Goal: Task Accomplishment & Management: Use online tool/utility

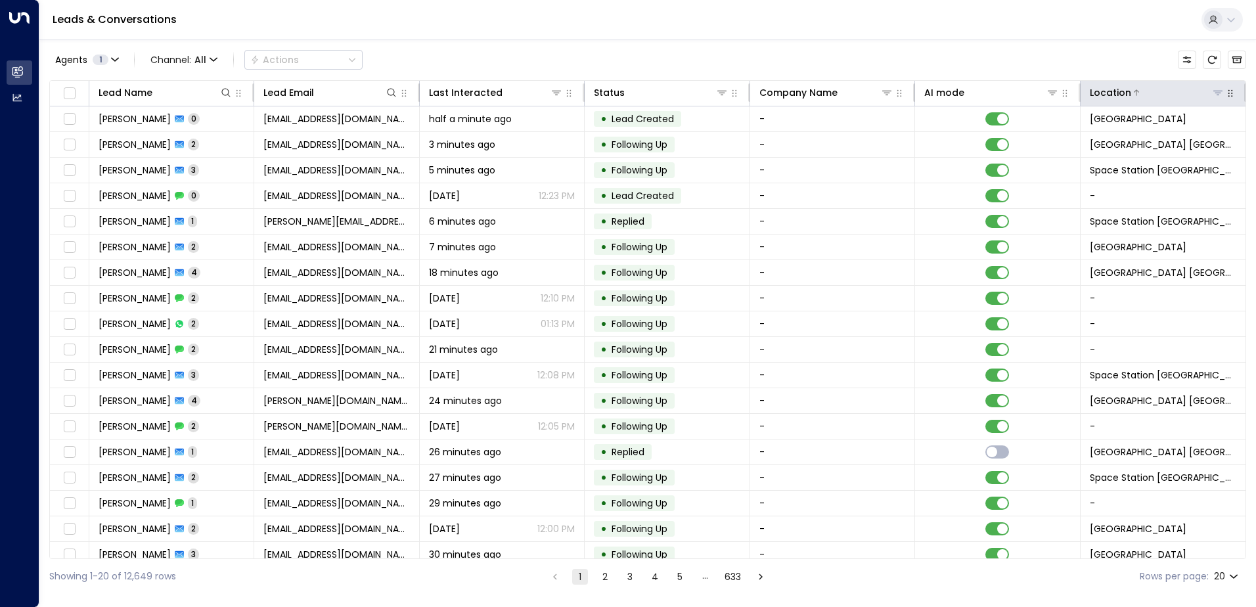
click at [1220, 98] on button at bounding box center [1217, 92] width 13 height 13
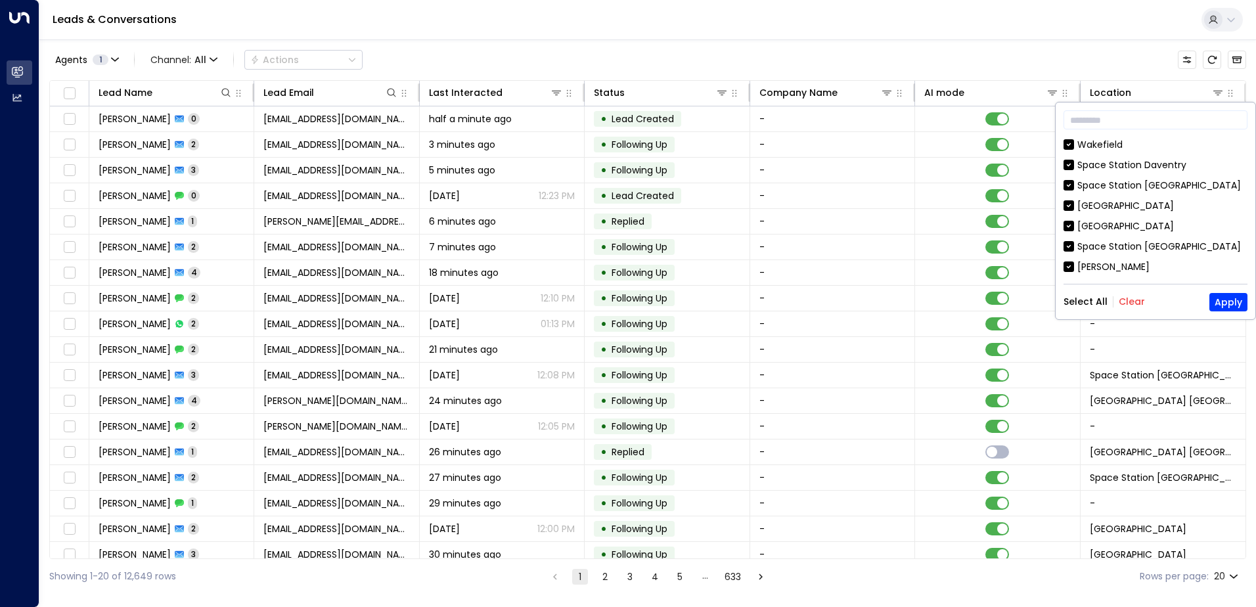
click at [1124, 302] on button "Clear" at bounding box center [1132, 301] width 26 height 11
click at [1091, 116] on input "text" at bounding box center [1156, 120] width 184 height 24
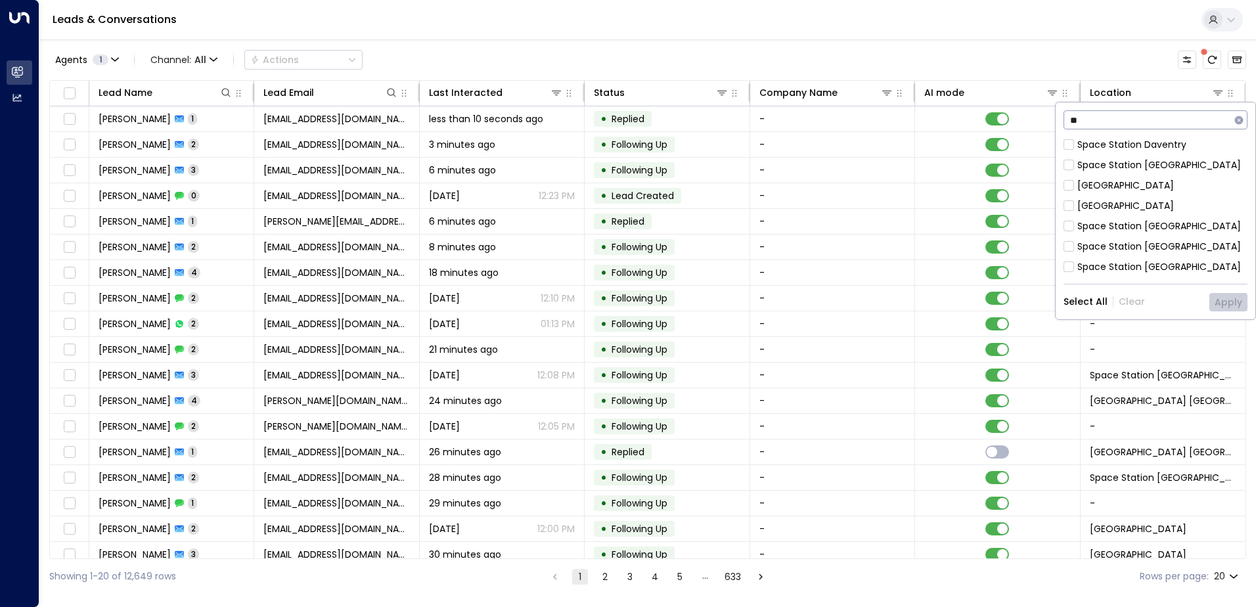
type input "*"
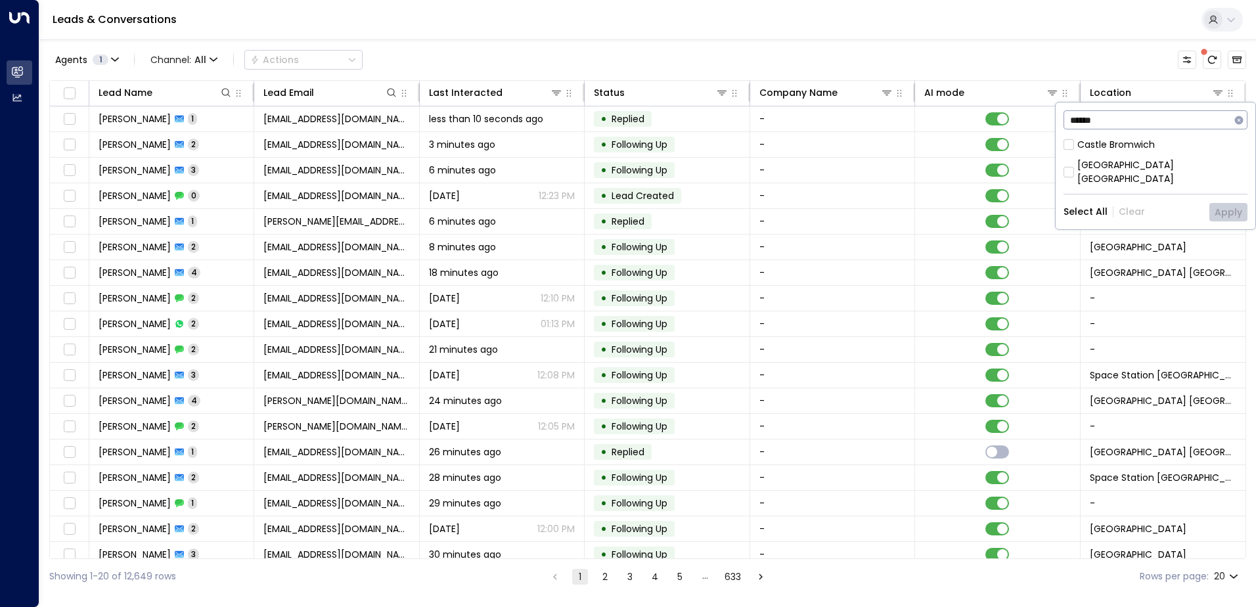
type input "******"
click at [1135, 165] on div "[GEOGRAPHIC_DATA] [GEOGRAPHIC_DATA]" at bounding box center [1162, 172] width 170 height 28
click at [1225, 203] on button "Apply" at bounding box center [1229, 212] width 38 height 18
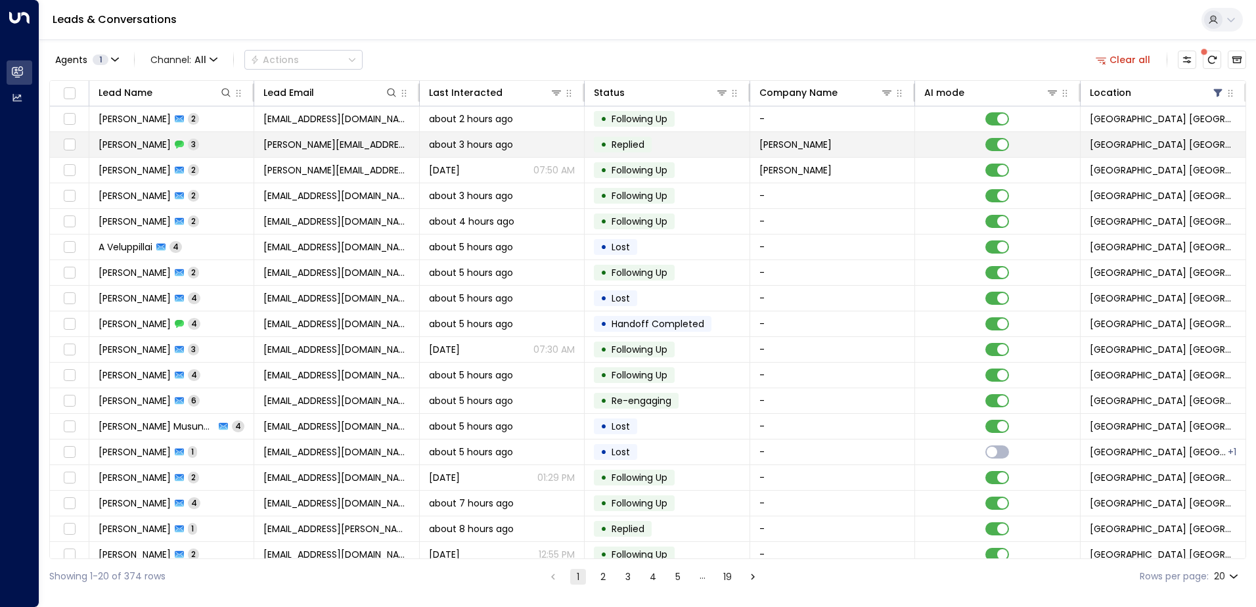
click at [353, 145] on span "[PERSON_NAME][EMAIL_ADDRESS][PERSON_NAME][DOMAIN_NAME]" at bounding box center [336, 144] width 146 height 13
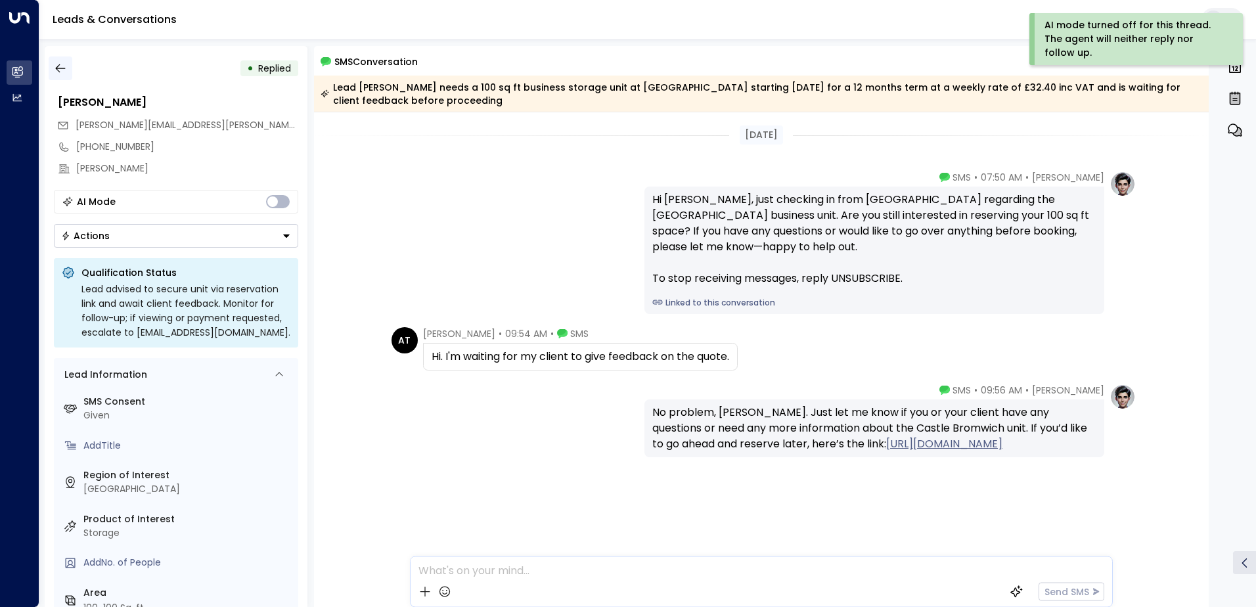
click at [60, 68] on icon "button" at bounding box center [60, 68] width 10 height 9
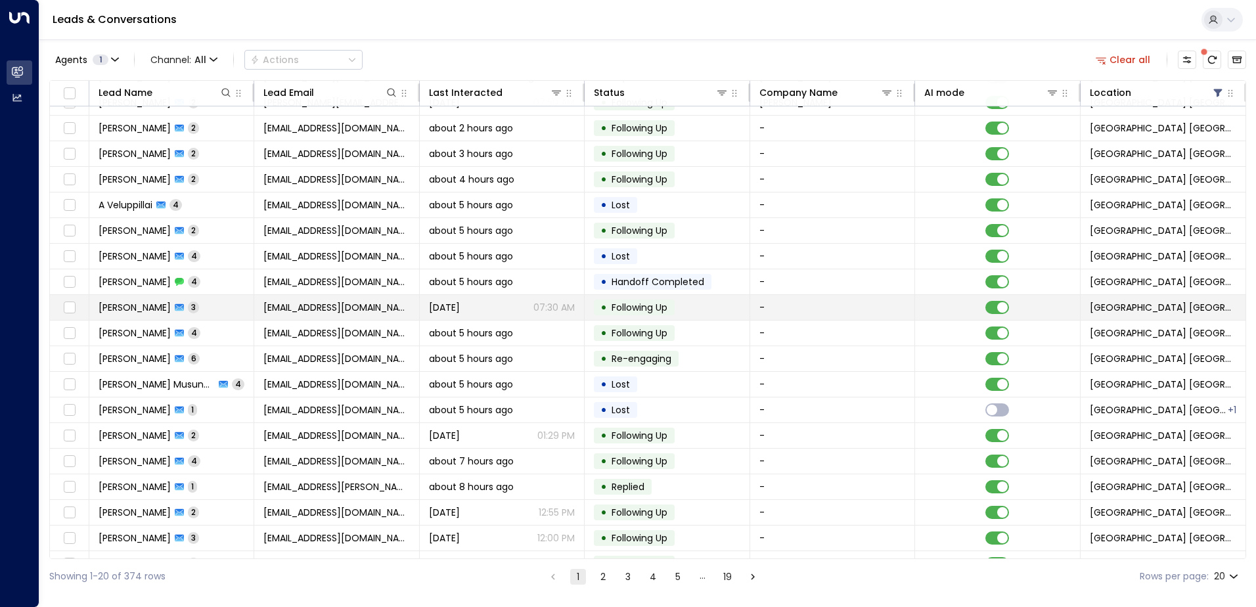
scroll to position [64, 0]
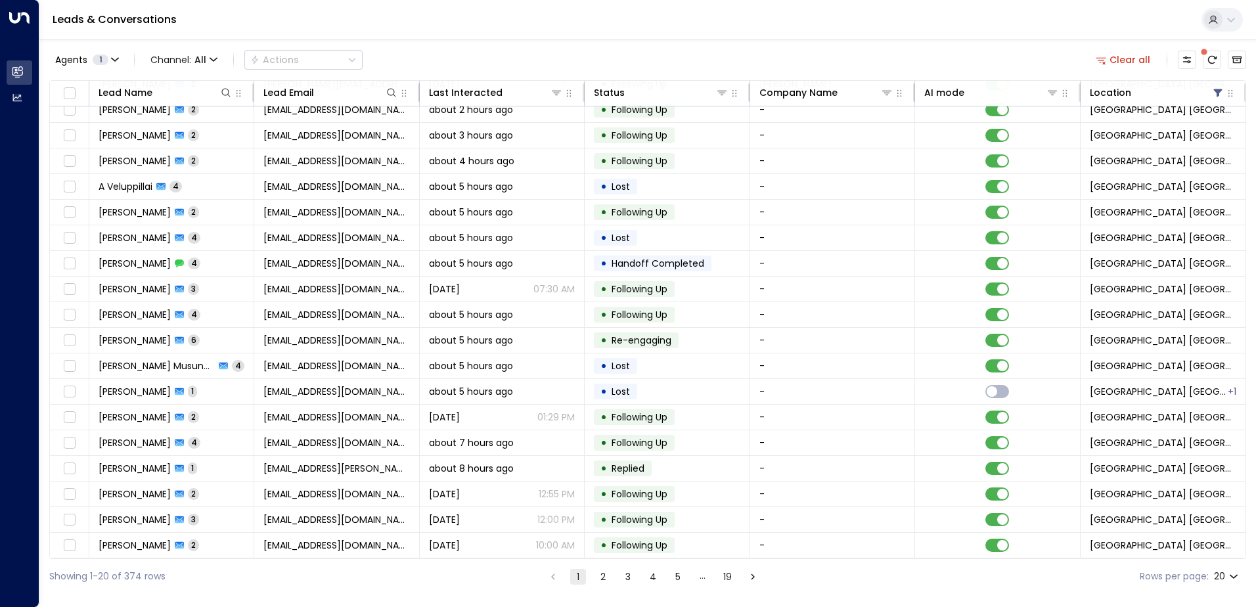
click at [602, 574] on button "2" at bounding box center [603, 577] width 16 height 16
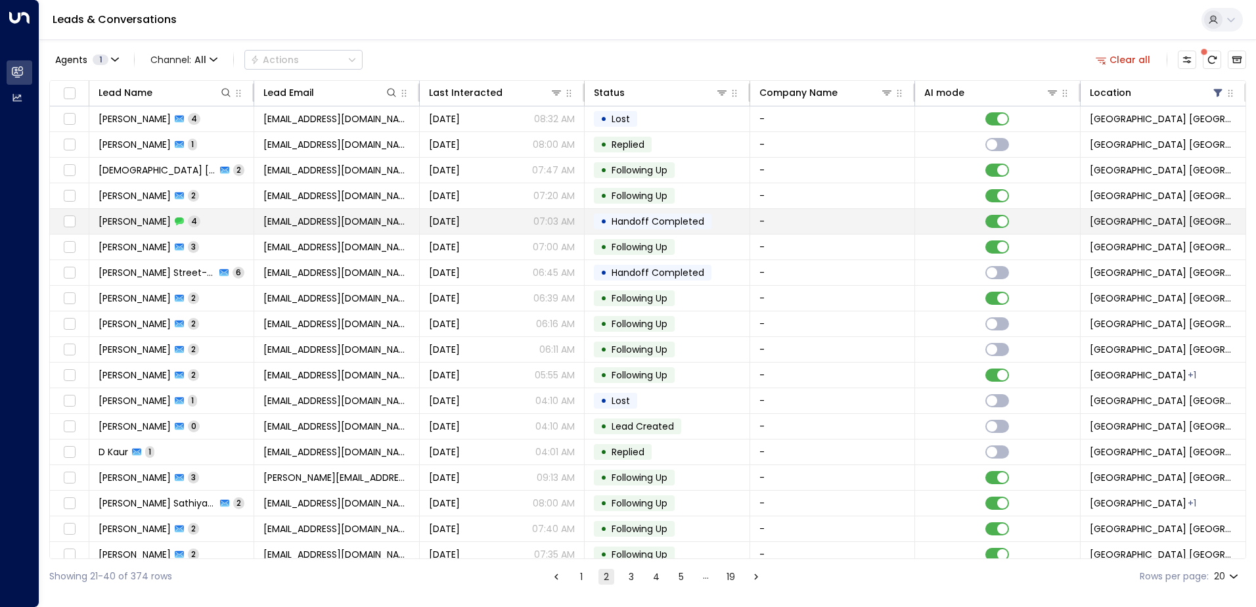
click at [682, 223] on span "Handoff Completed" at bounding box center [658, 221] width 93 height 13
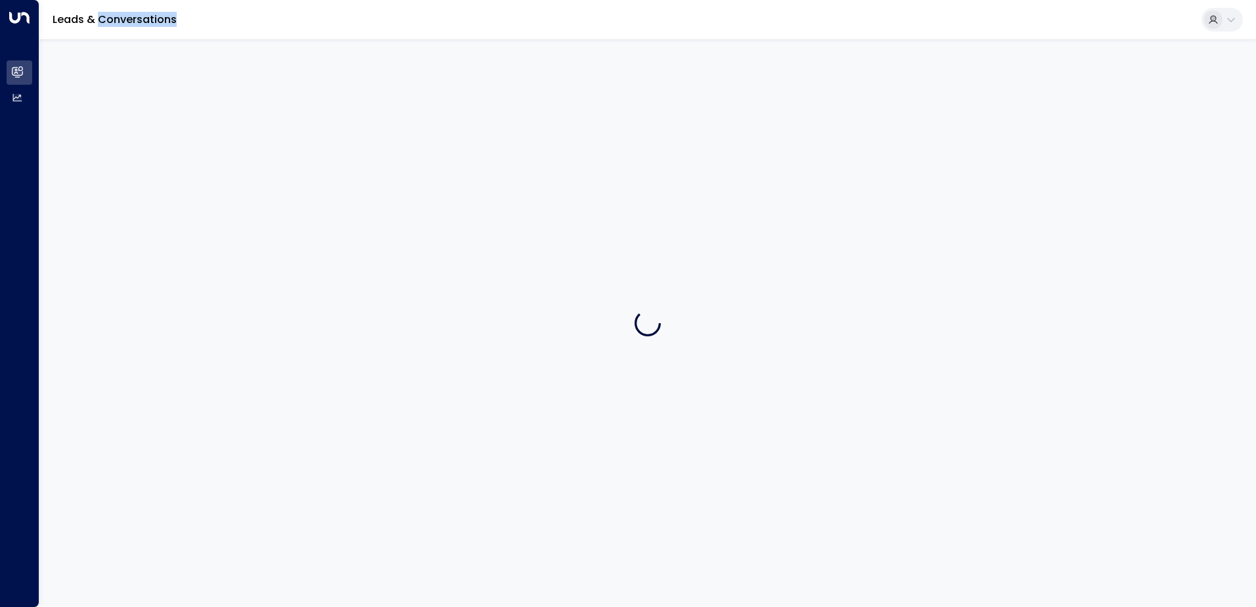
click at [682, 223] on div at bounding box center [647, 322] width 1217 height 567
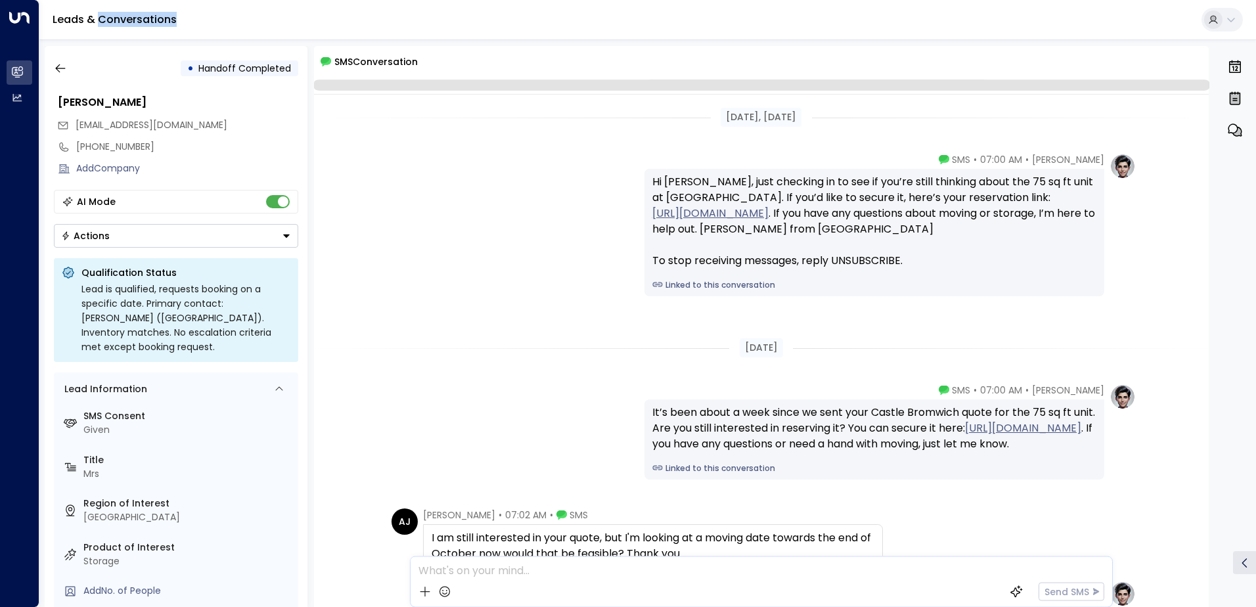
scroll to position [201, 0]
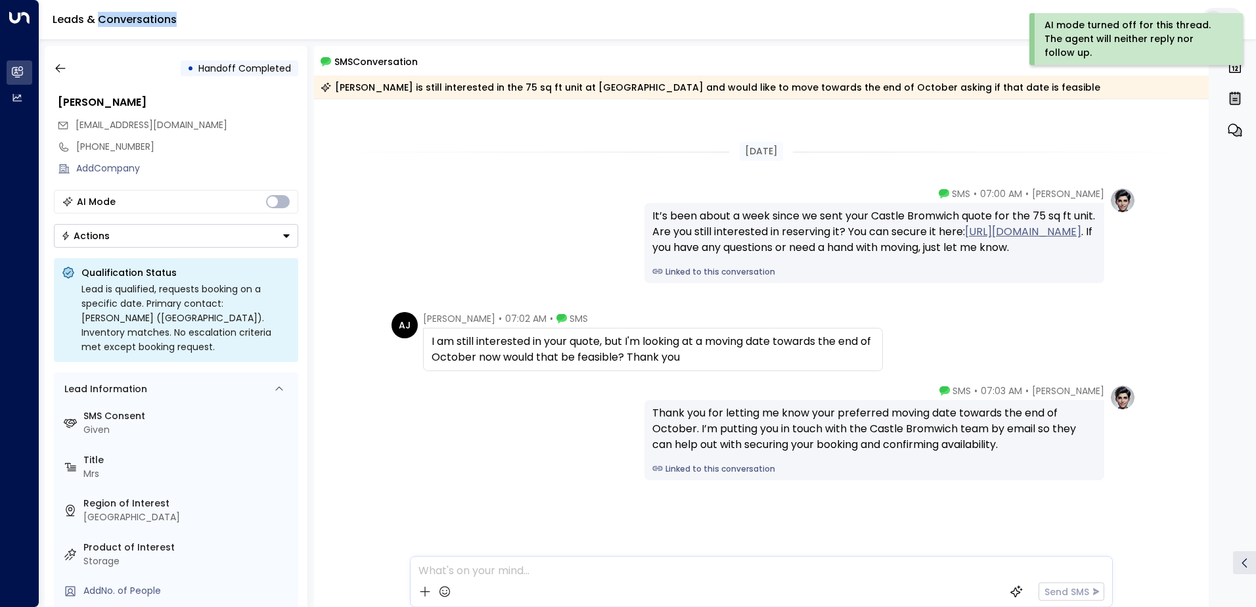
click at [287, 237] on icon "Button group with a nested menu" at bounding box center [286, 235] width 9 height 9
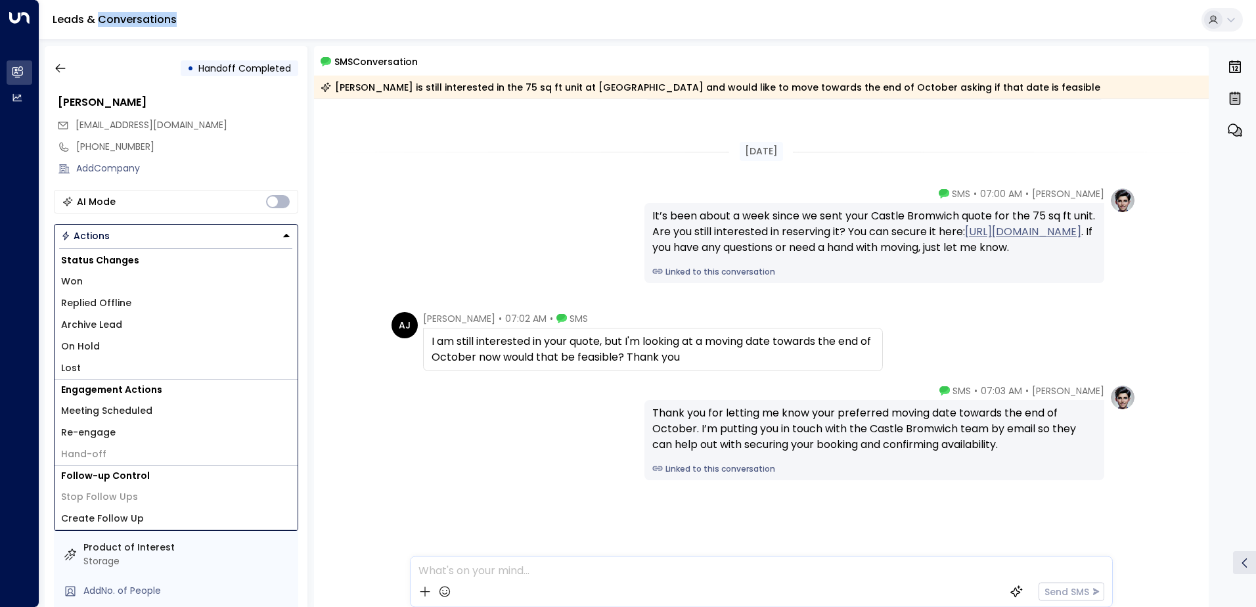
drag, startPoint x: 130, startPoint y: 305, endPoint x: 164, endPoint y: 300, distance: 33.9
click at [131, 304] on li "Replied Offline" at bounding box center [176, 303] width 243 height 22
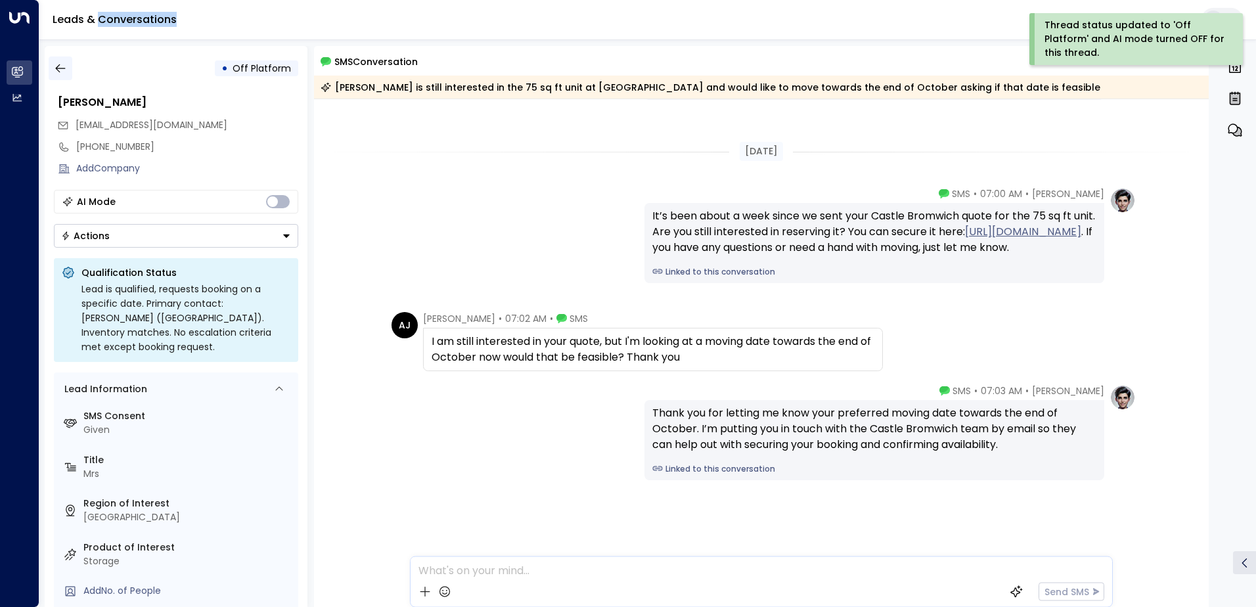
click at [58, 70] on icon "button" at bounding box center [60, 68] width 13 height 13
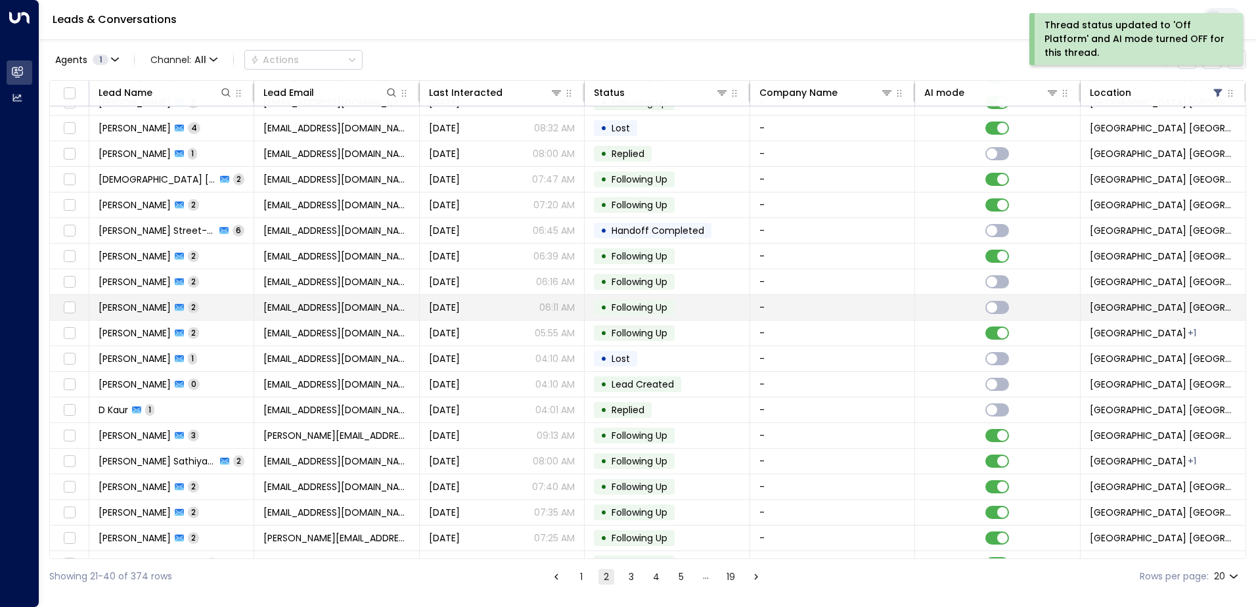
scroll to position [64, 0]
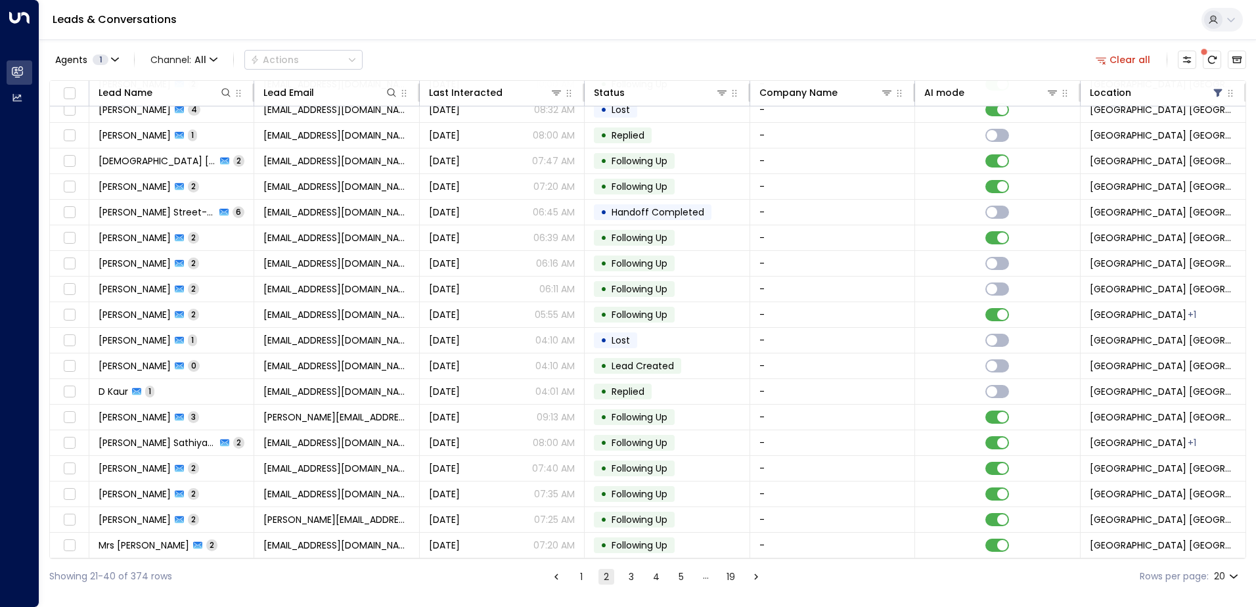
click at [627, 576] on button "3" at bounding box center [631, 577] width 16 height 16
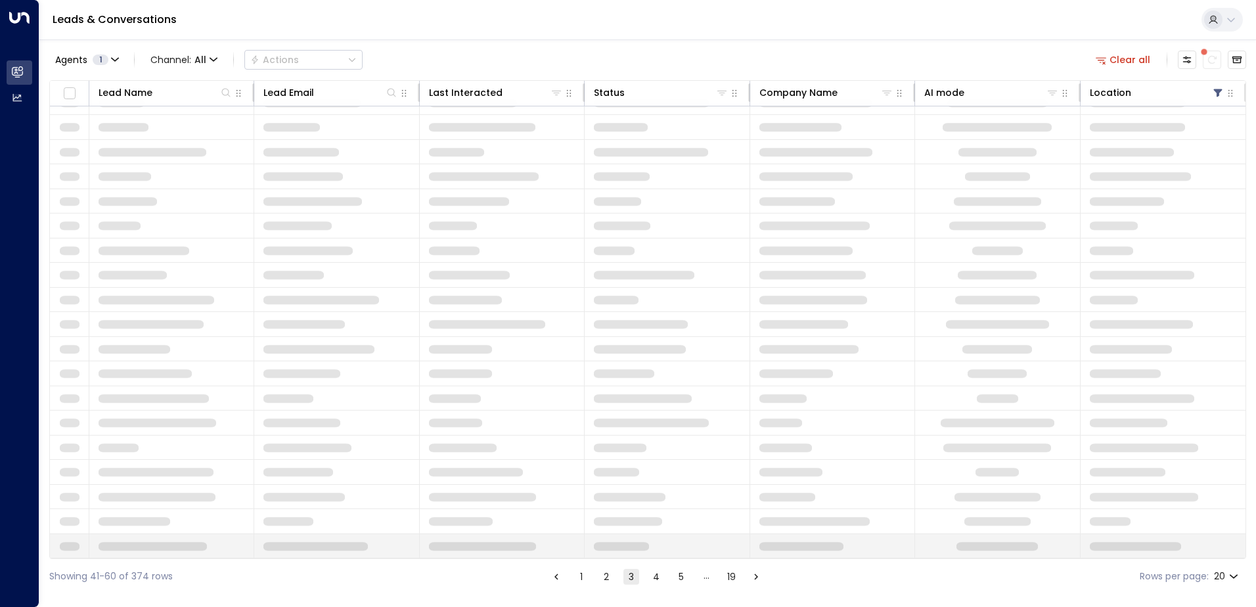
scroll to position [64, 0]
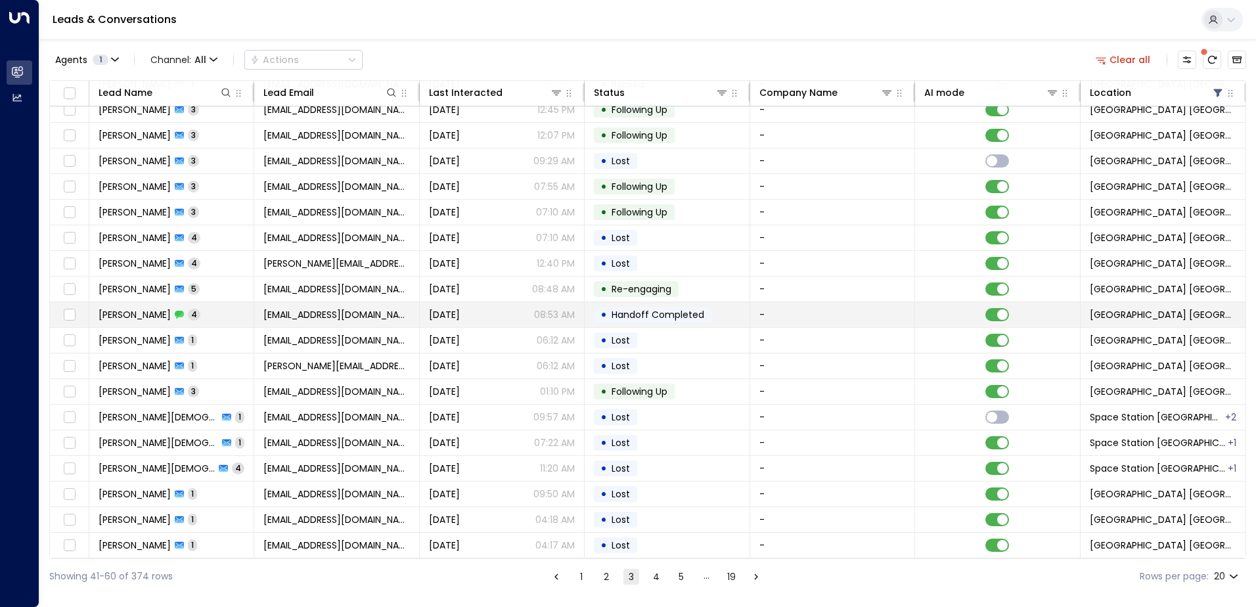
click at [643, 310] on span "Handoff Completed" at bounding box center [658, 314] width 93 height 13
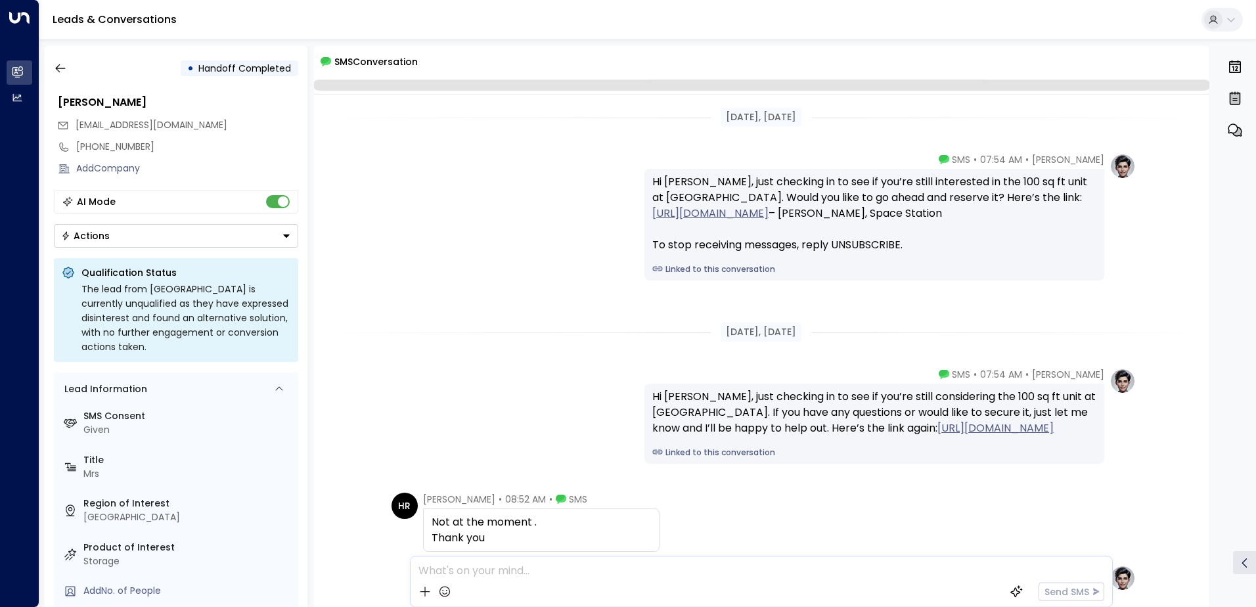
scroll to position [185, 0]
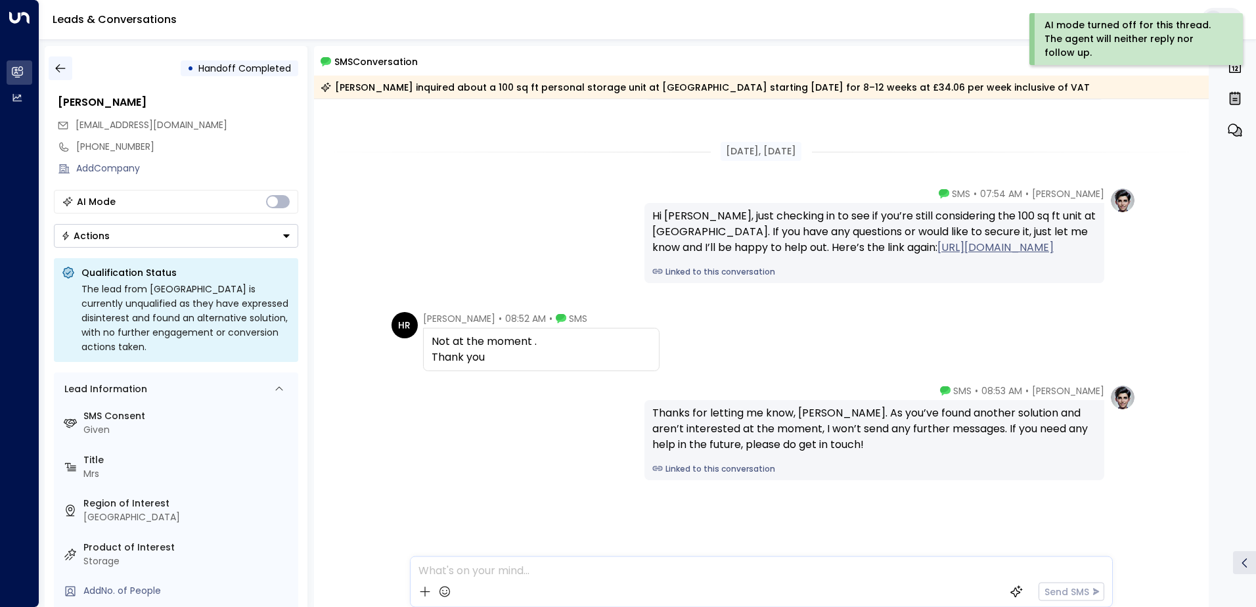
click at [60, 72] on icon "button" at bounding box center [60, 68] width 13 height 13
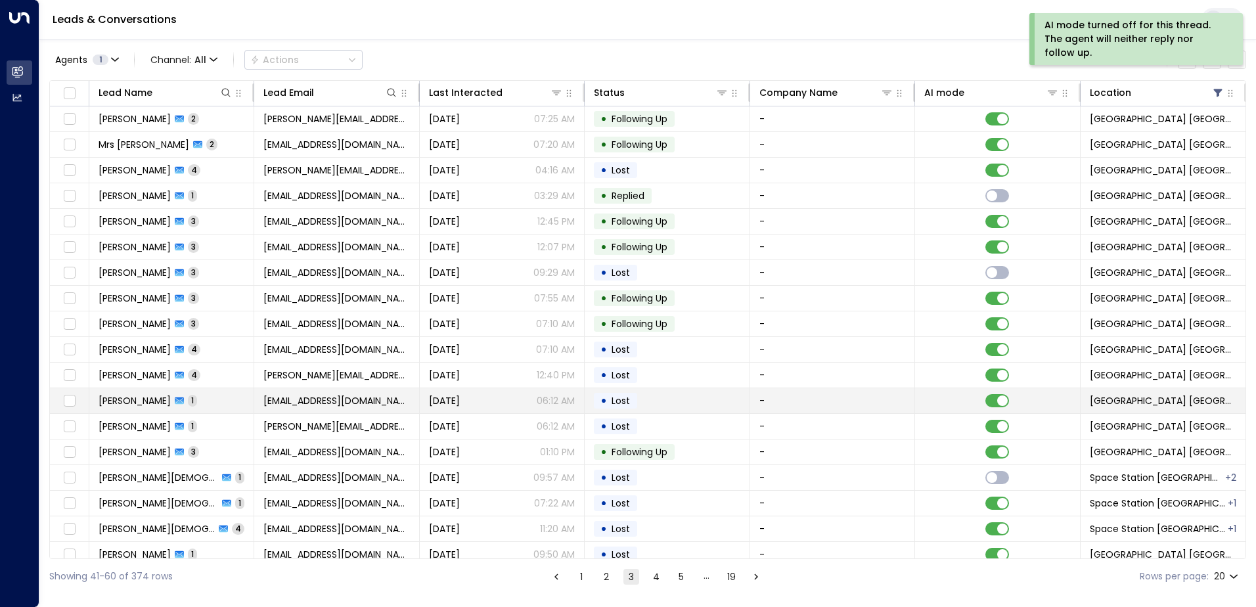
scroll to position [64, 0]
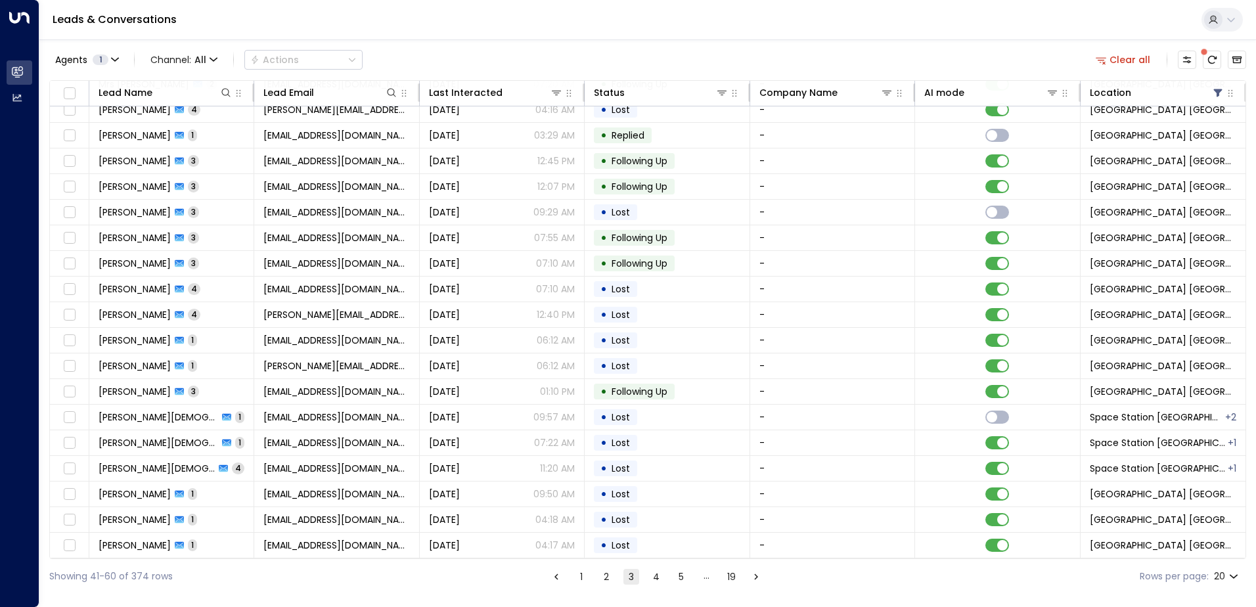
click at [658, 573] on button "4" at bounding box center [656, 577] width 16 height 16
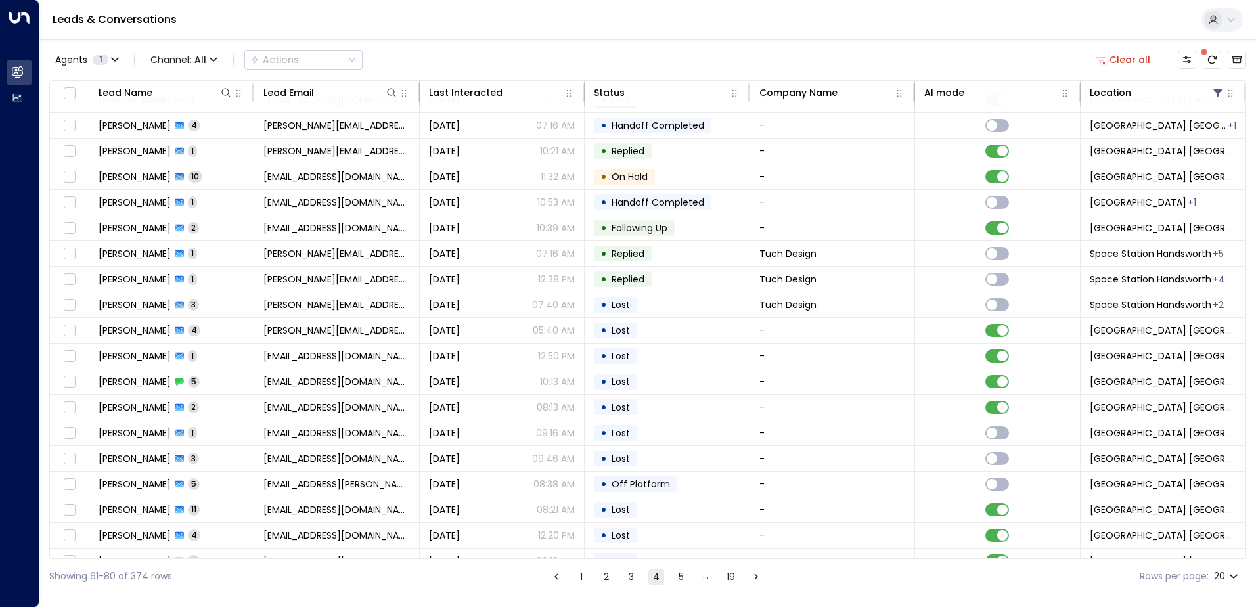
scroll to position [64, 0]
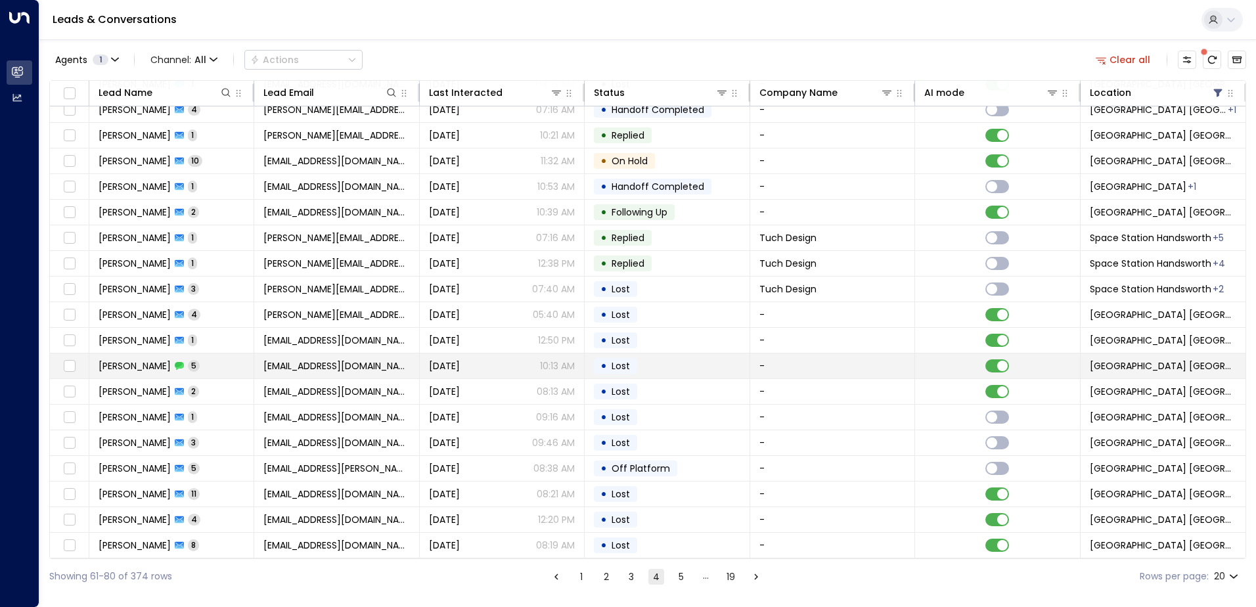
click at [315, 362] on span "[EMAIL_ADDRESS][DOMAIN_NAME]" at bounding box center [336, 365] width 146 height 13
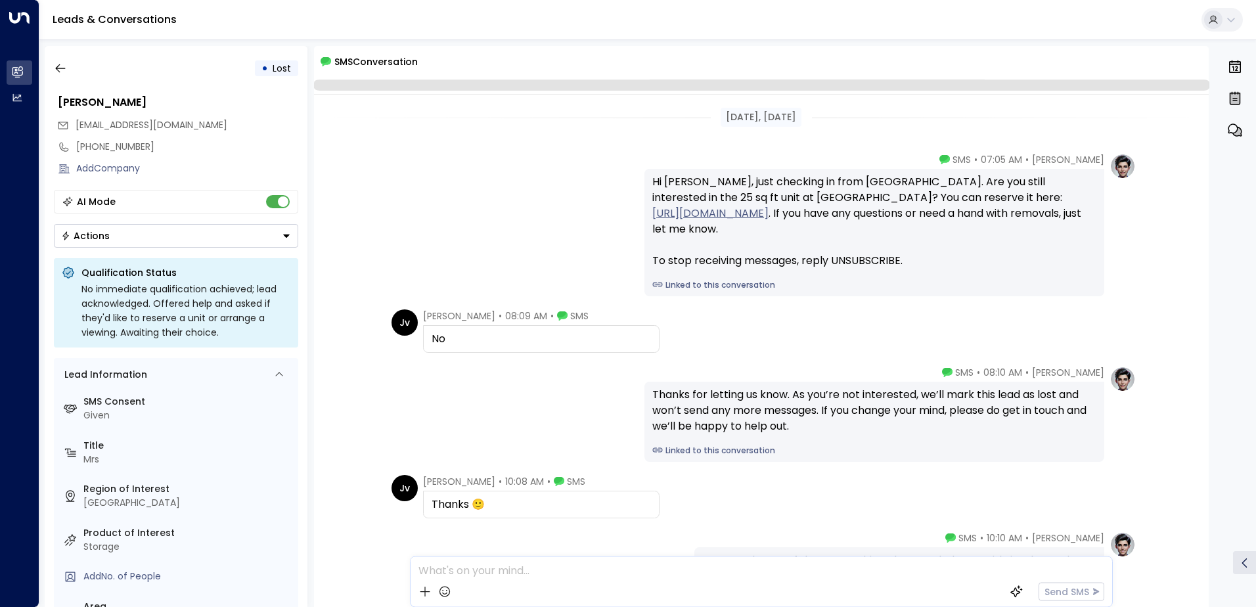
scroll to position [98, 0]
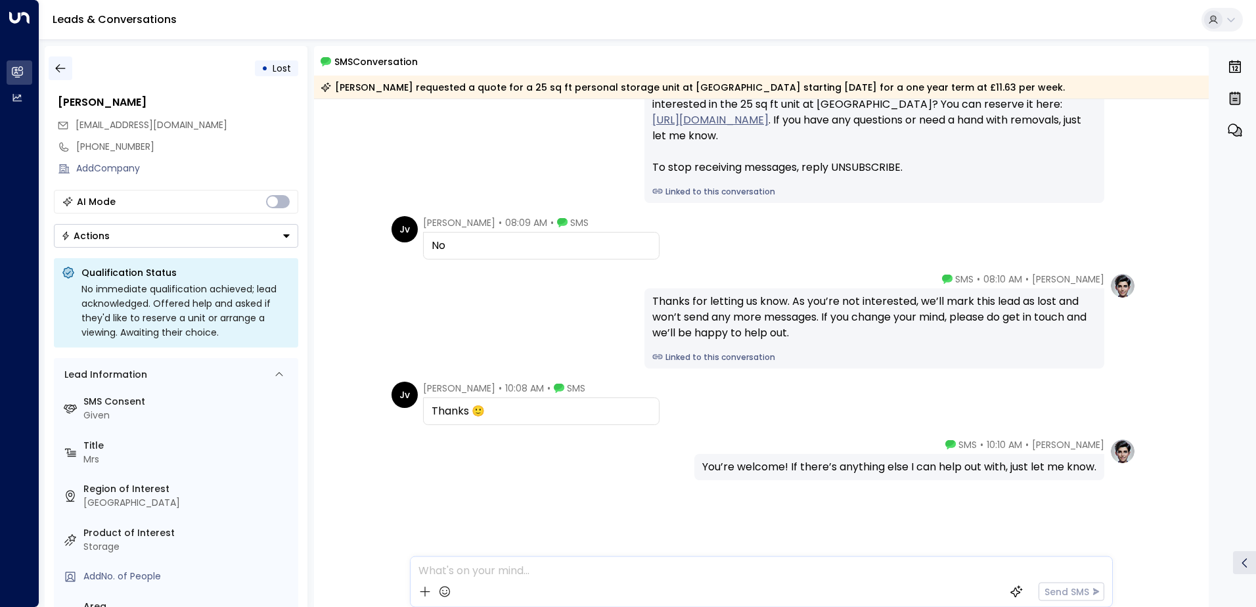
click at [59, 73] on icon "button" at bounding box center [60, 68] width 13 height 13
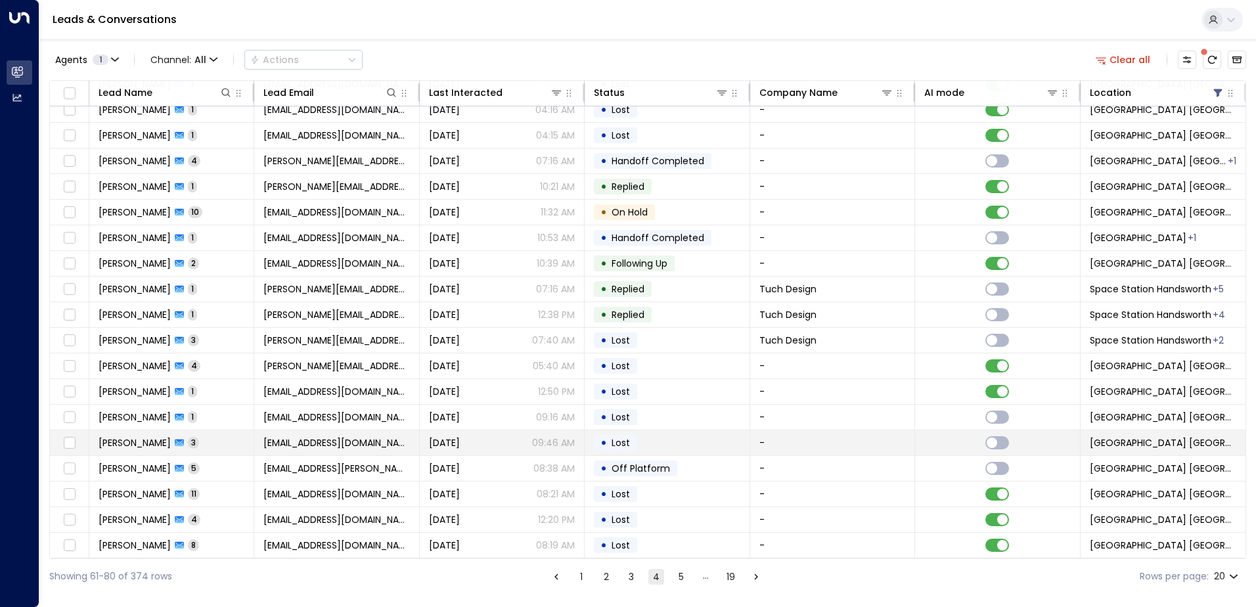
scroll to position [64, 0]
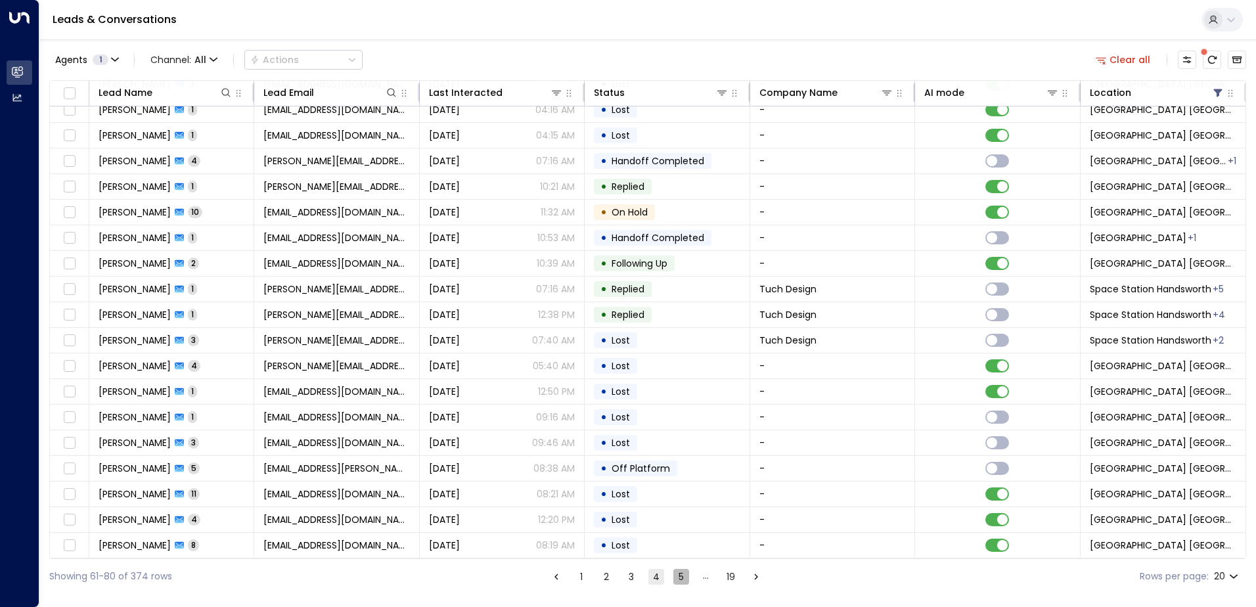
click at [675, 574] on button "5" at bounding box center [681, 577] width 16 height 16
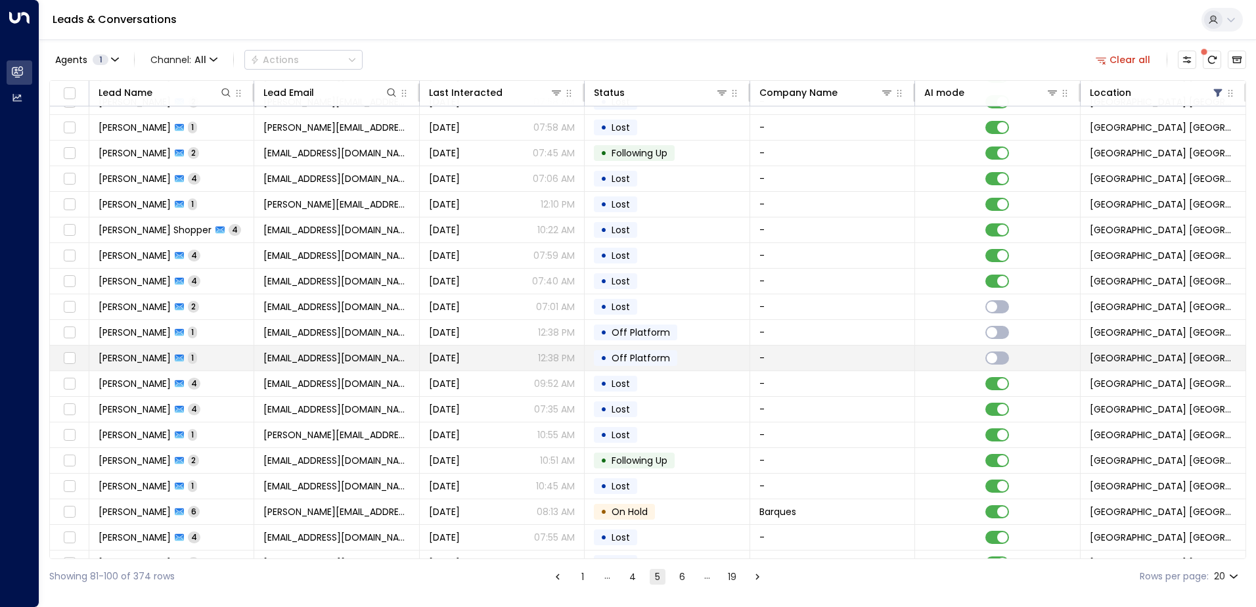
scroll to position [64, 0]
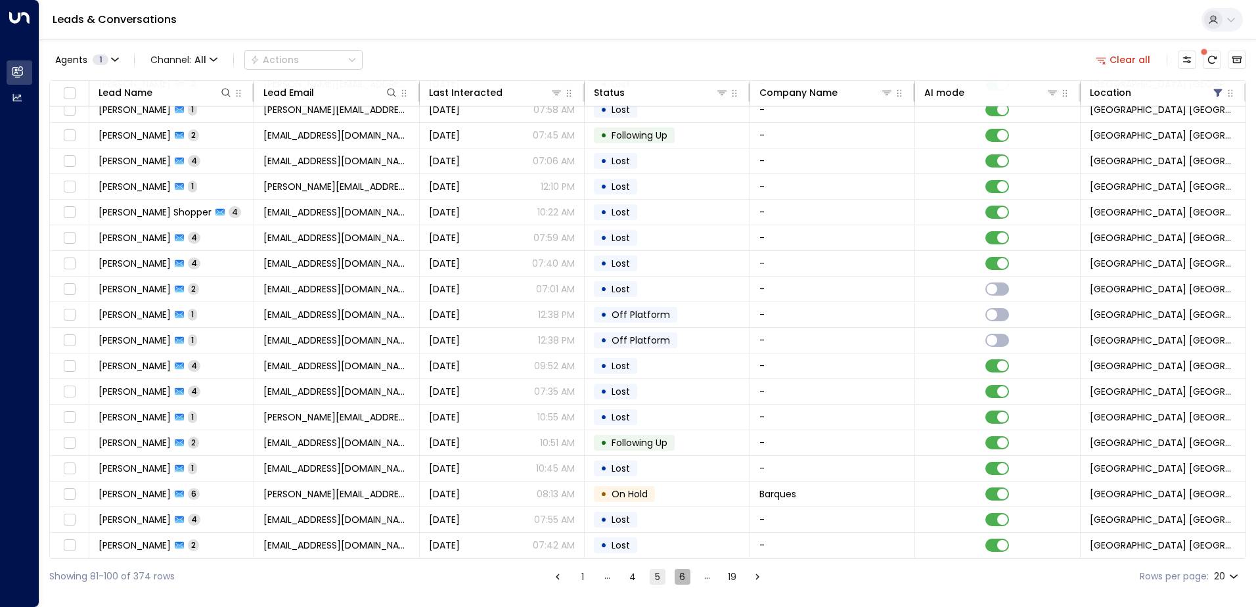
click at [681, 577] on button "6" at bounding box center [683, 577] width 16 height 16
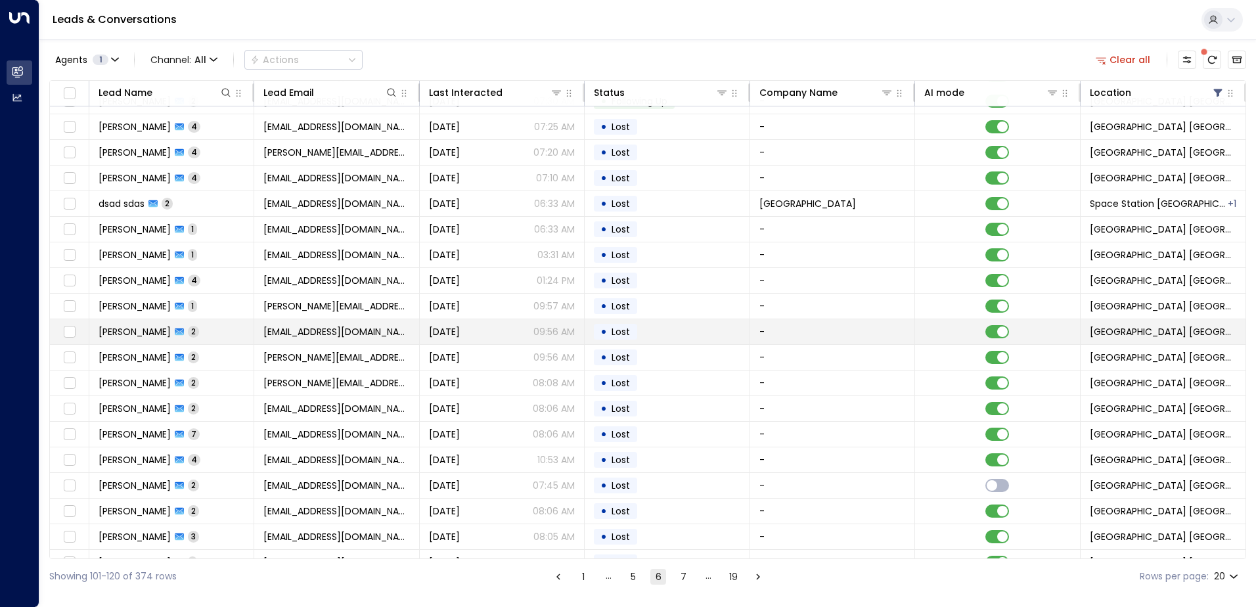
scroll to position [64, 0]
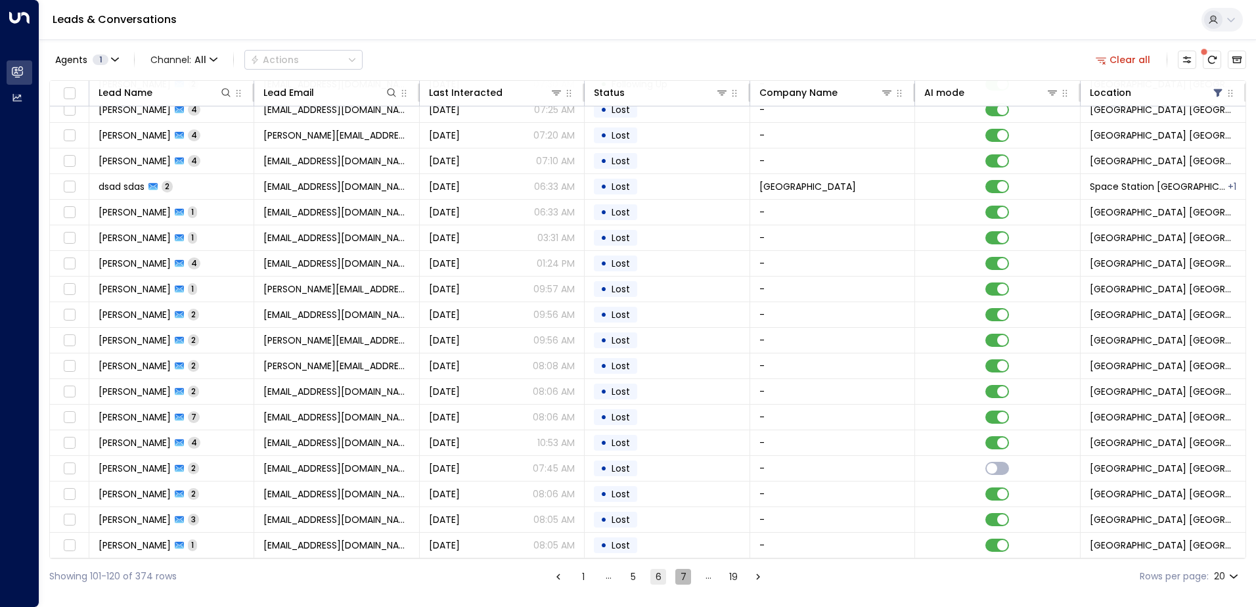
click at [679, 576] on button "7" at bounding box center [683, 577] width 16 height 16
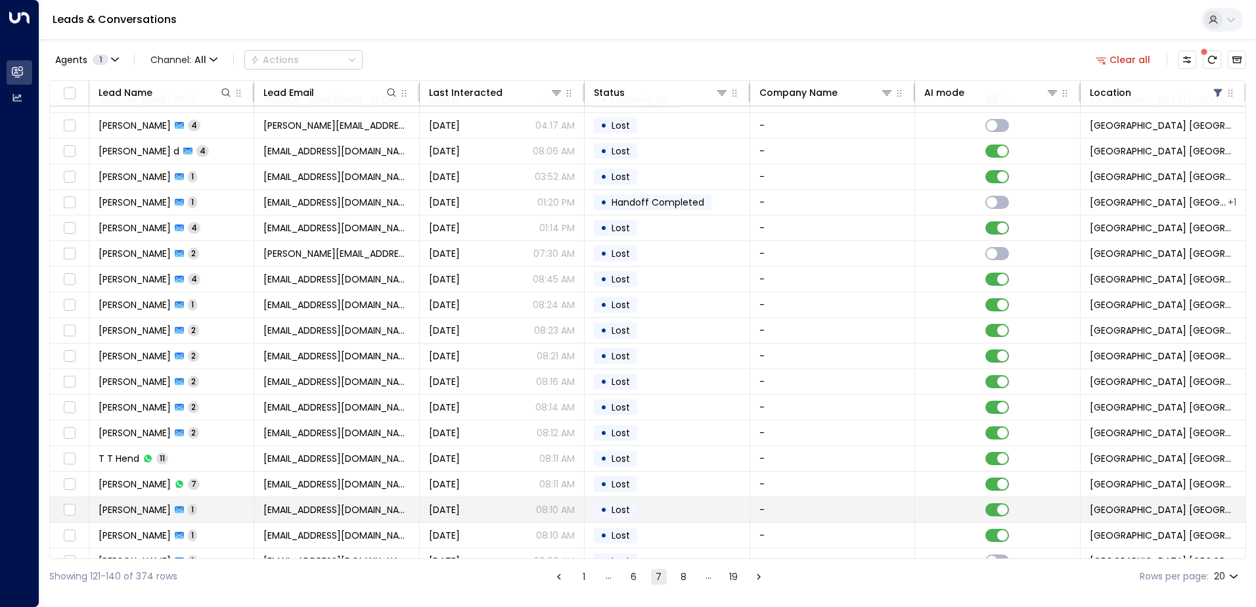
scroll to position [64, 0]
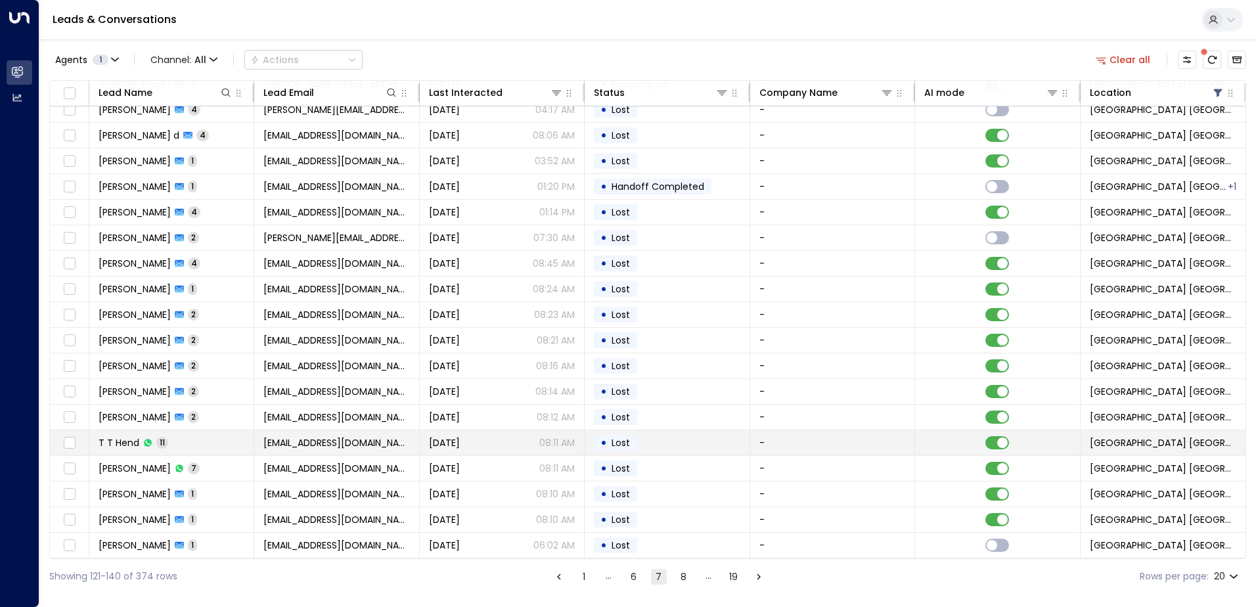
click at [594, 440] on div "• Lost" at bounding box center [615, 443] width 43 height 16
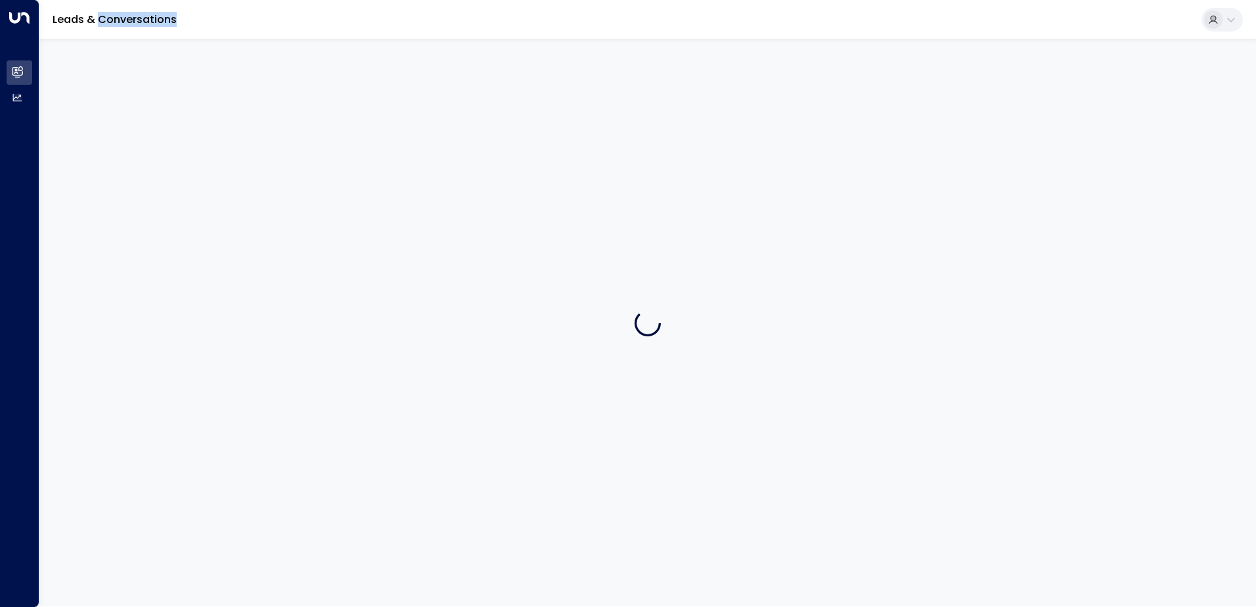
click at [593, 440] on div at bounding box center [647, 322] width 1217 height 567
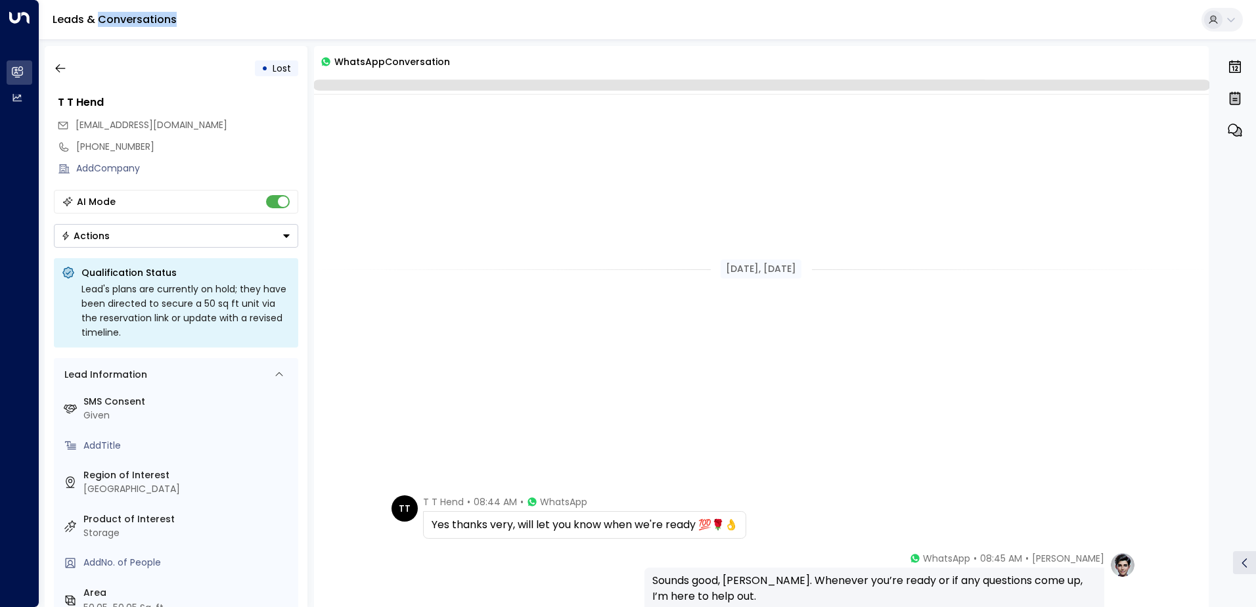
scroll to position [548, 0]
